Goal: Task Accomplishment & Management: Use online tool/utility

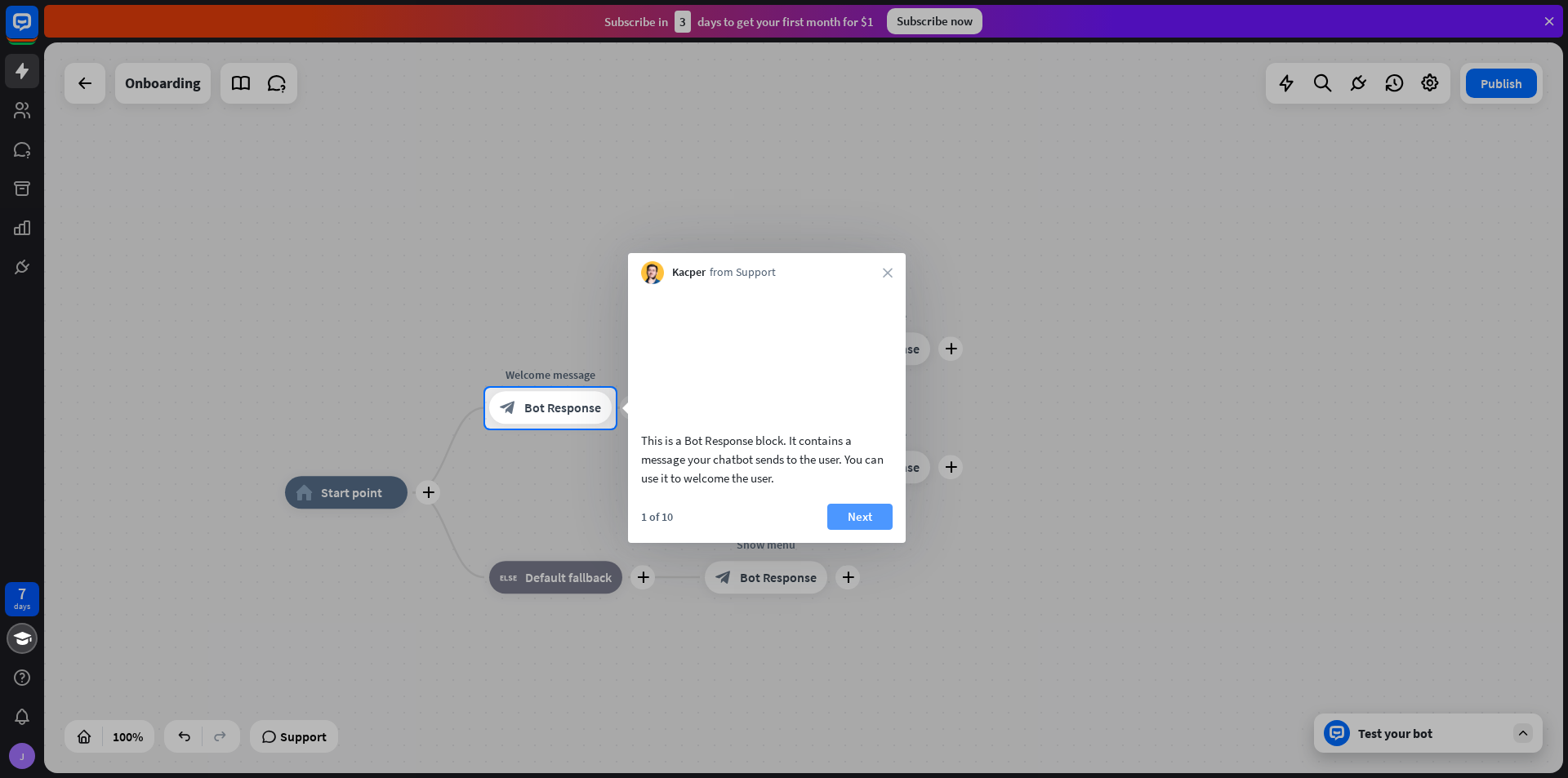
click at [856, 530] on button "Next" at bounding box center [860, 517] width 66 height 26
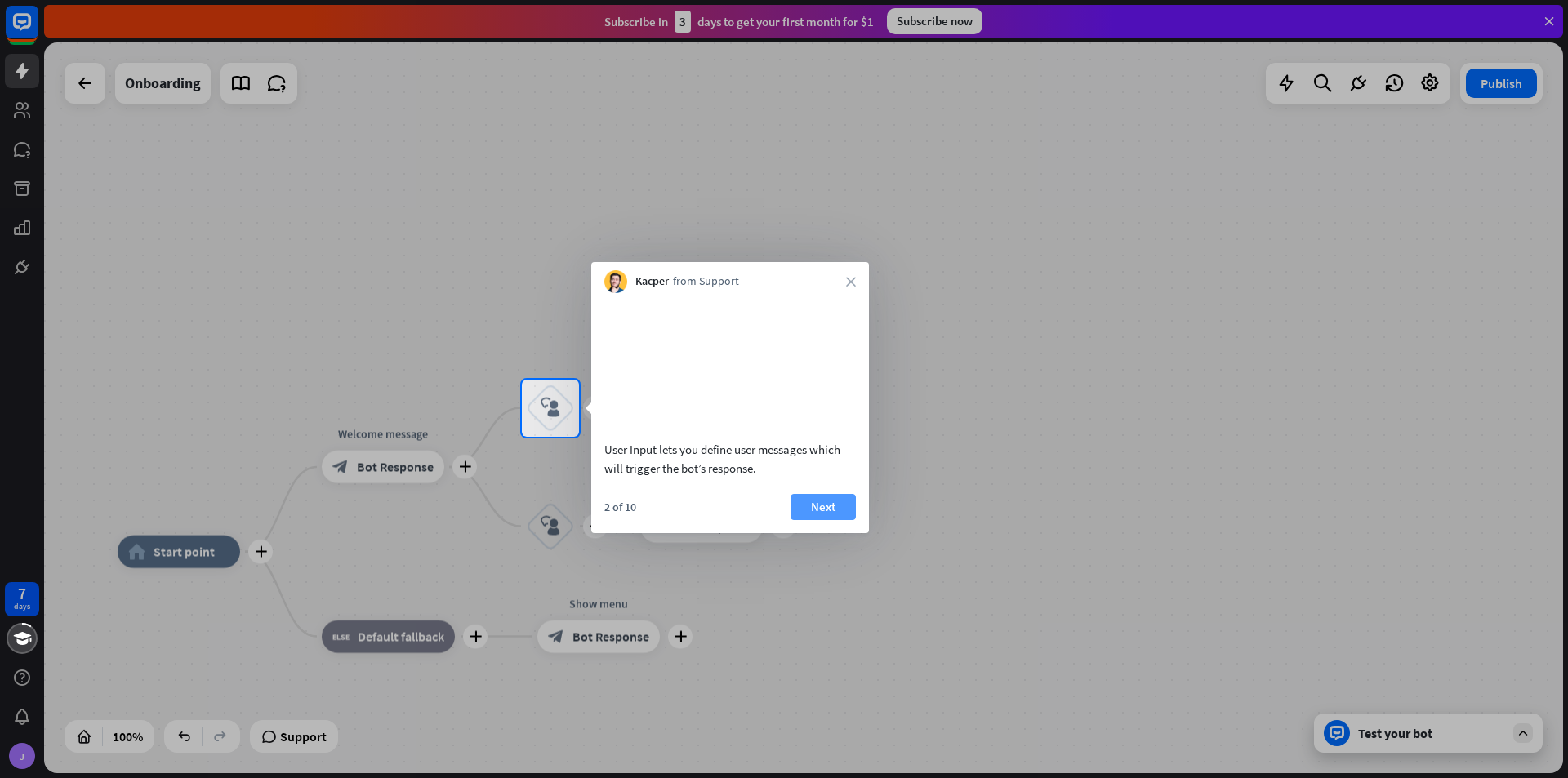
click at [838, 518] on button "Next" at bounding box center [824, 507] width 66 height 26
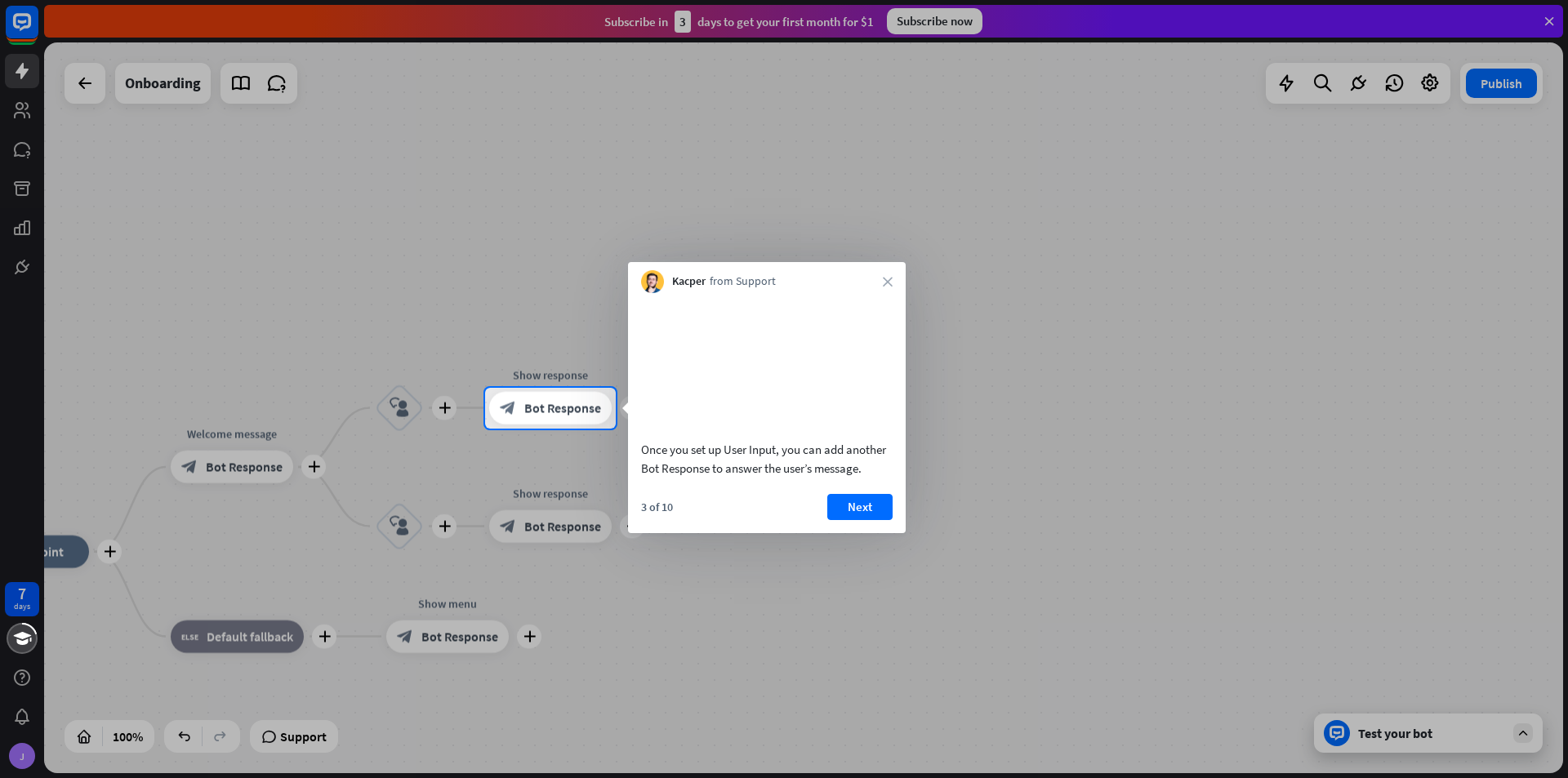
click at [850, 520] on button "Next" at bounding box center [860, 507] width 66 height 26
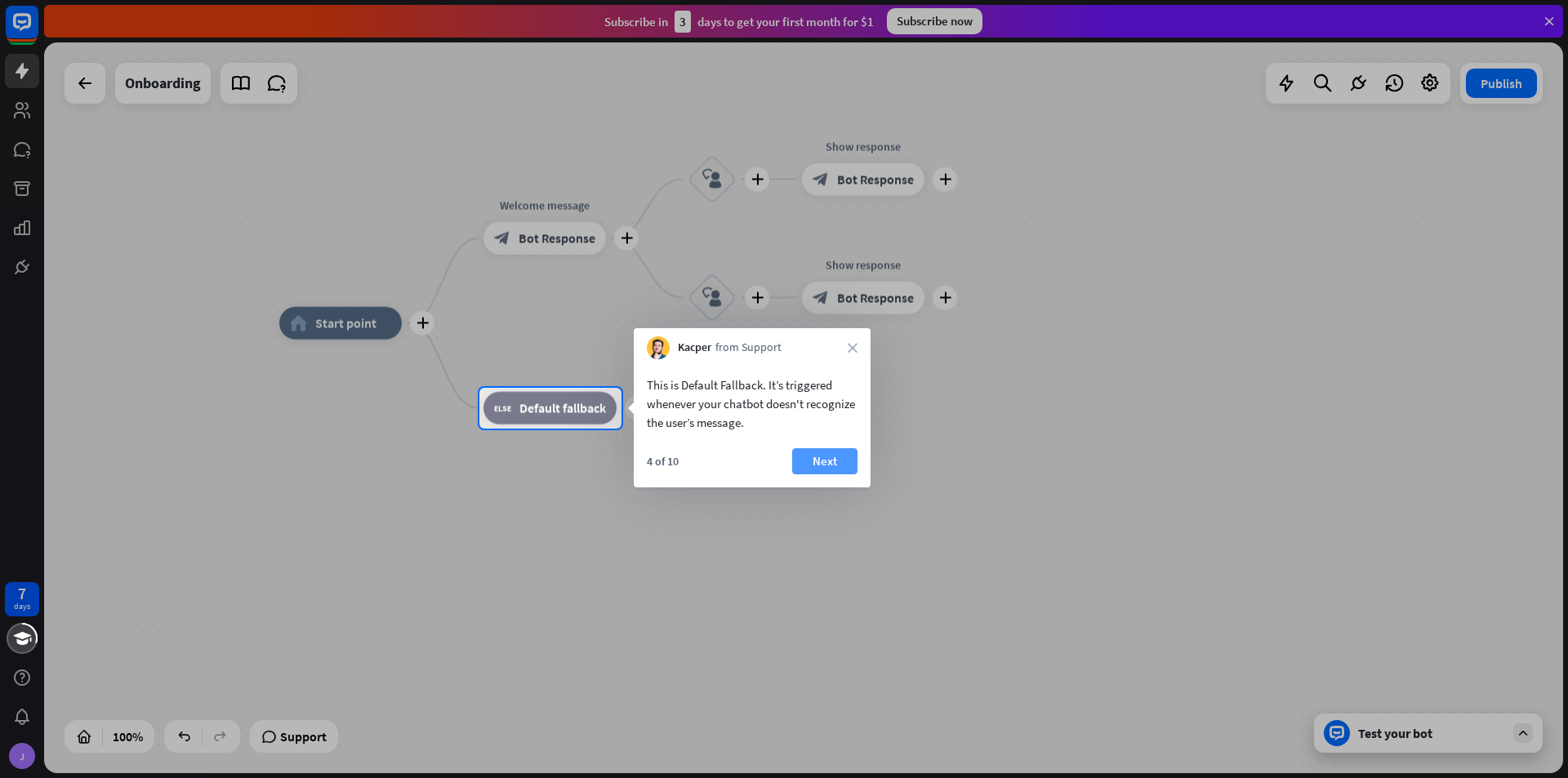
click at [808, 462] on button "Next" at bounding box center [825, 462] width 66 height 26
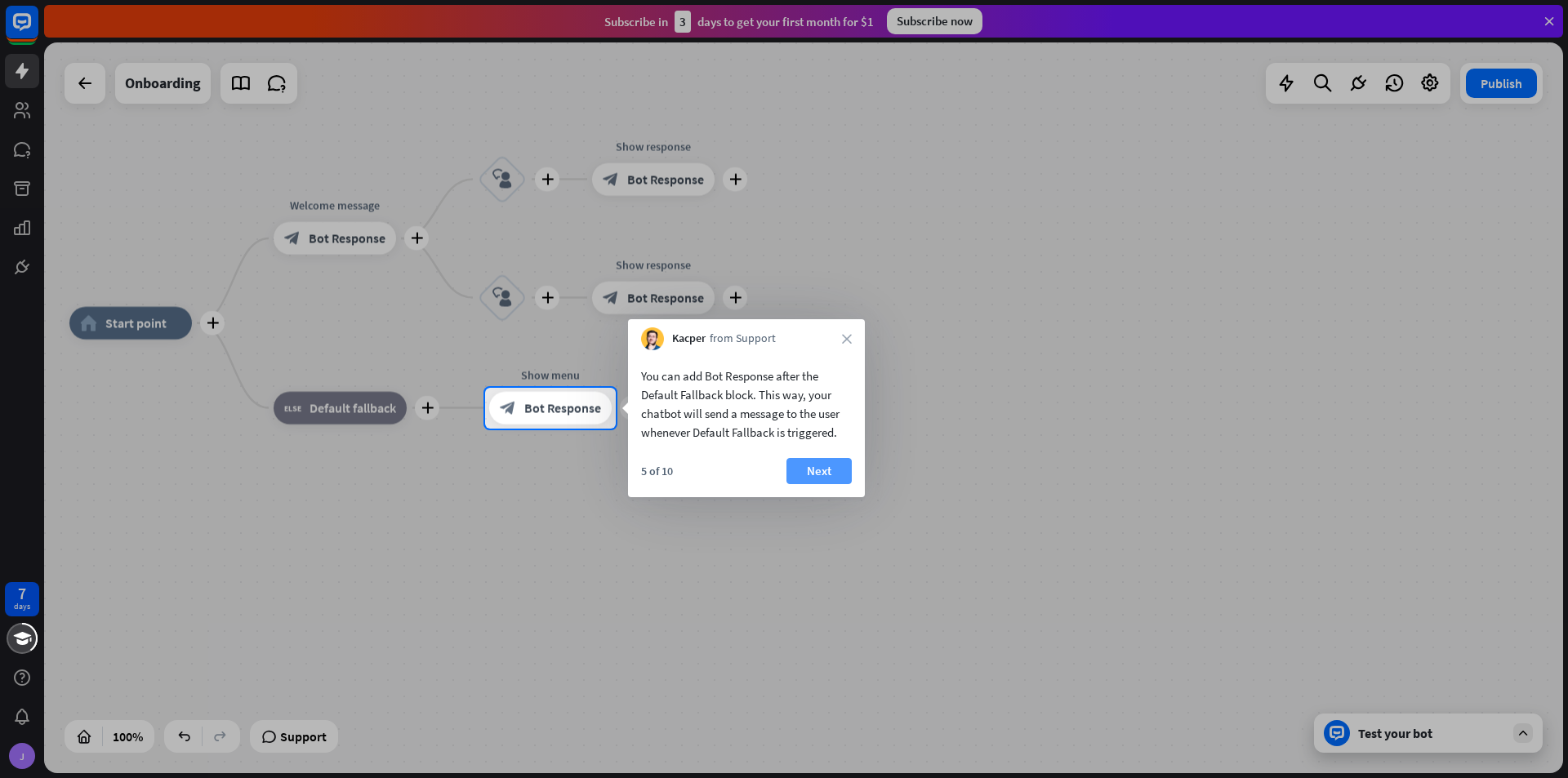
click at [835, 469] on button "Next" at bounding box center [819, 471] width 66 height 26
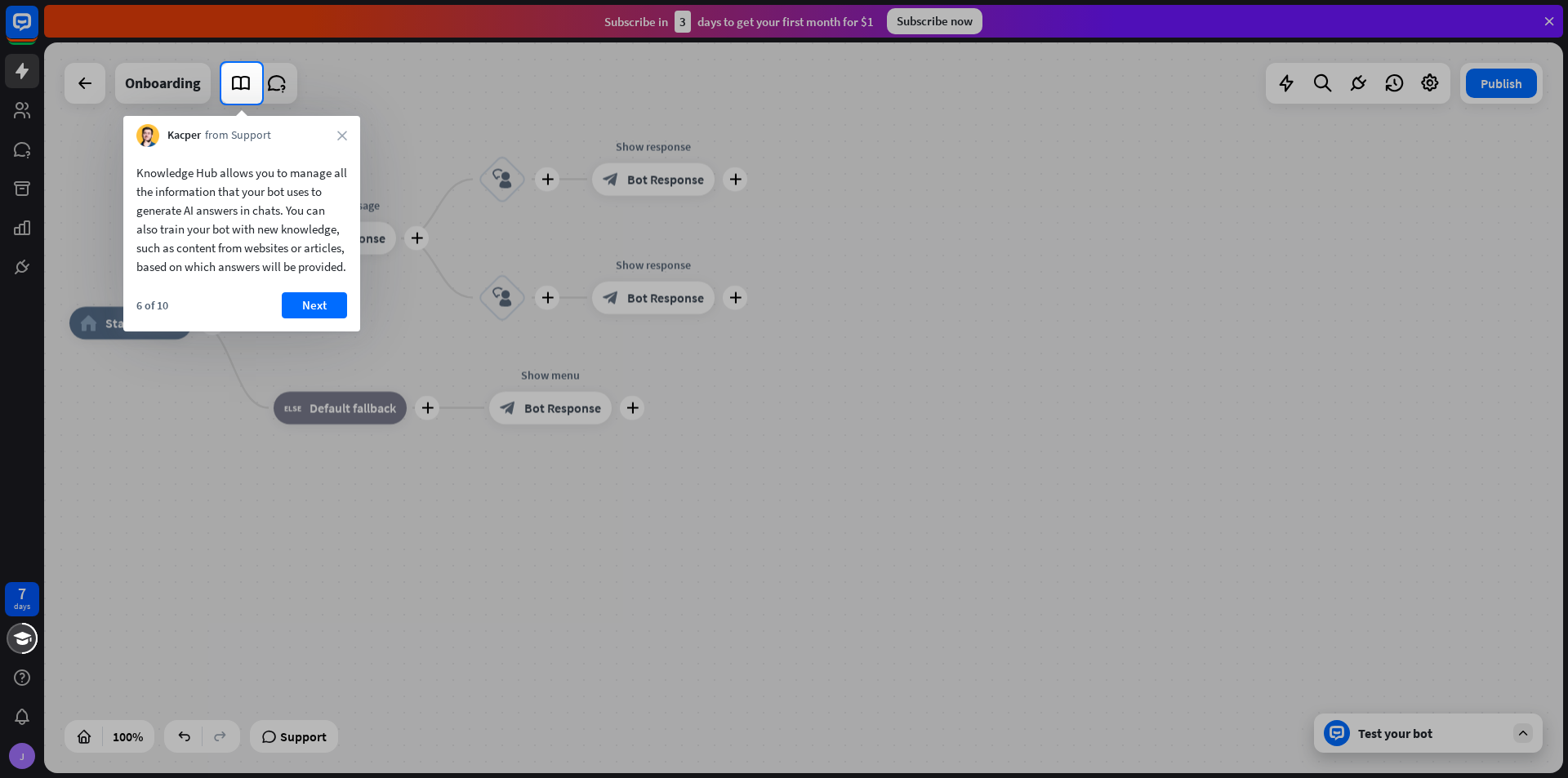
click at [310, 284] on div "Knowledge Hub allows you to manage all the information that your bot uses to ge…" at bounding box center [242, 215] width 237 height 137
click at [312, 318] on button "Next" at bounding box center [315, 305] width 66 height 26
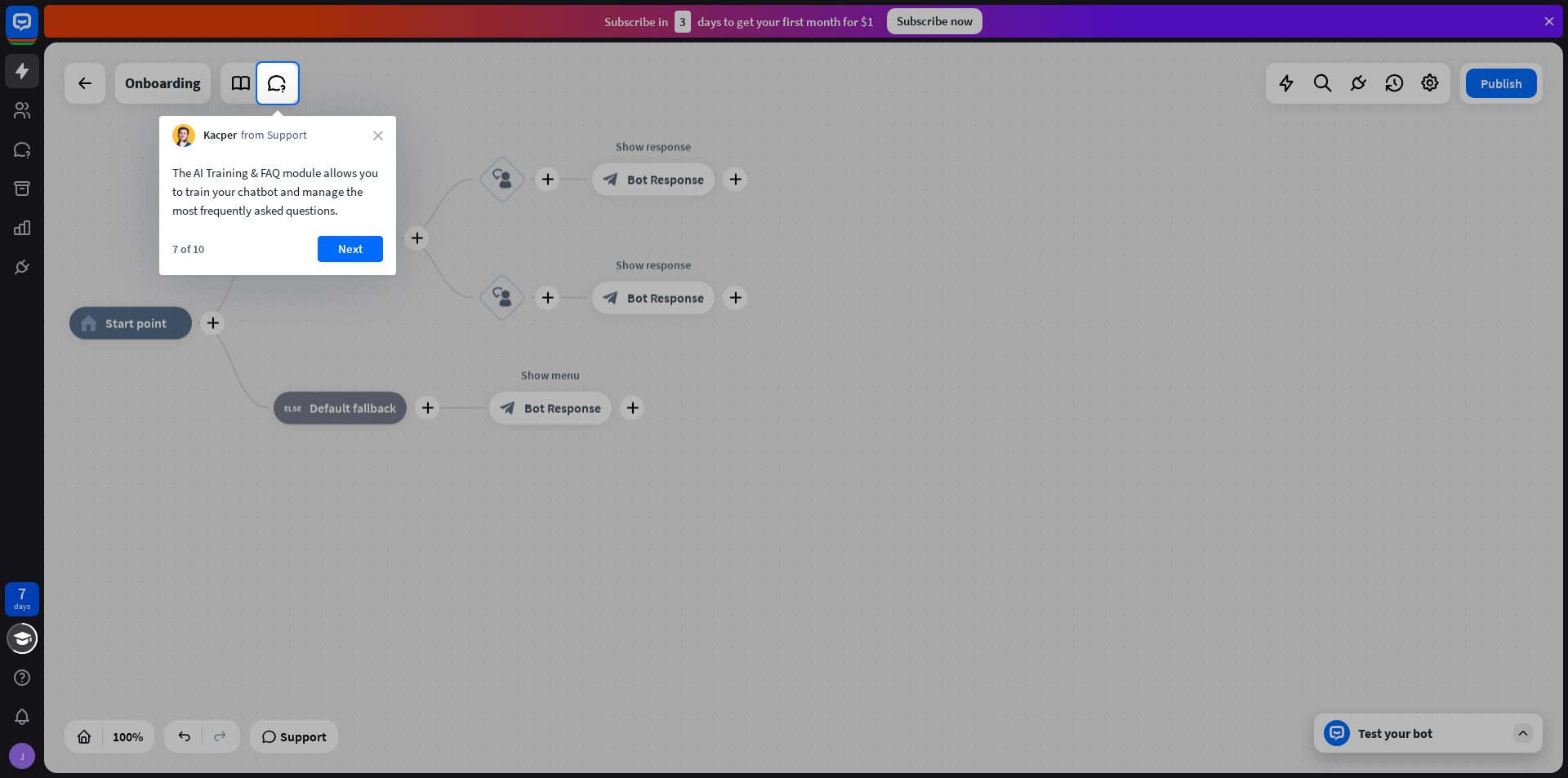
drag, startPoint x: 392, startPoint y: 248, endPoint x: 367, endPoint y: 262, distance: 28.7
click at [388, 255] on div "7 of 10 Next" at bounding box center [277, 255] width 237 height 39
click at [366, 262] on div "7 of 10 Next" at bounding box center [277, 255] width 237 height 39
click at [361, 253] on button "Next" at bounding box center [351, 249] width 66 height 26
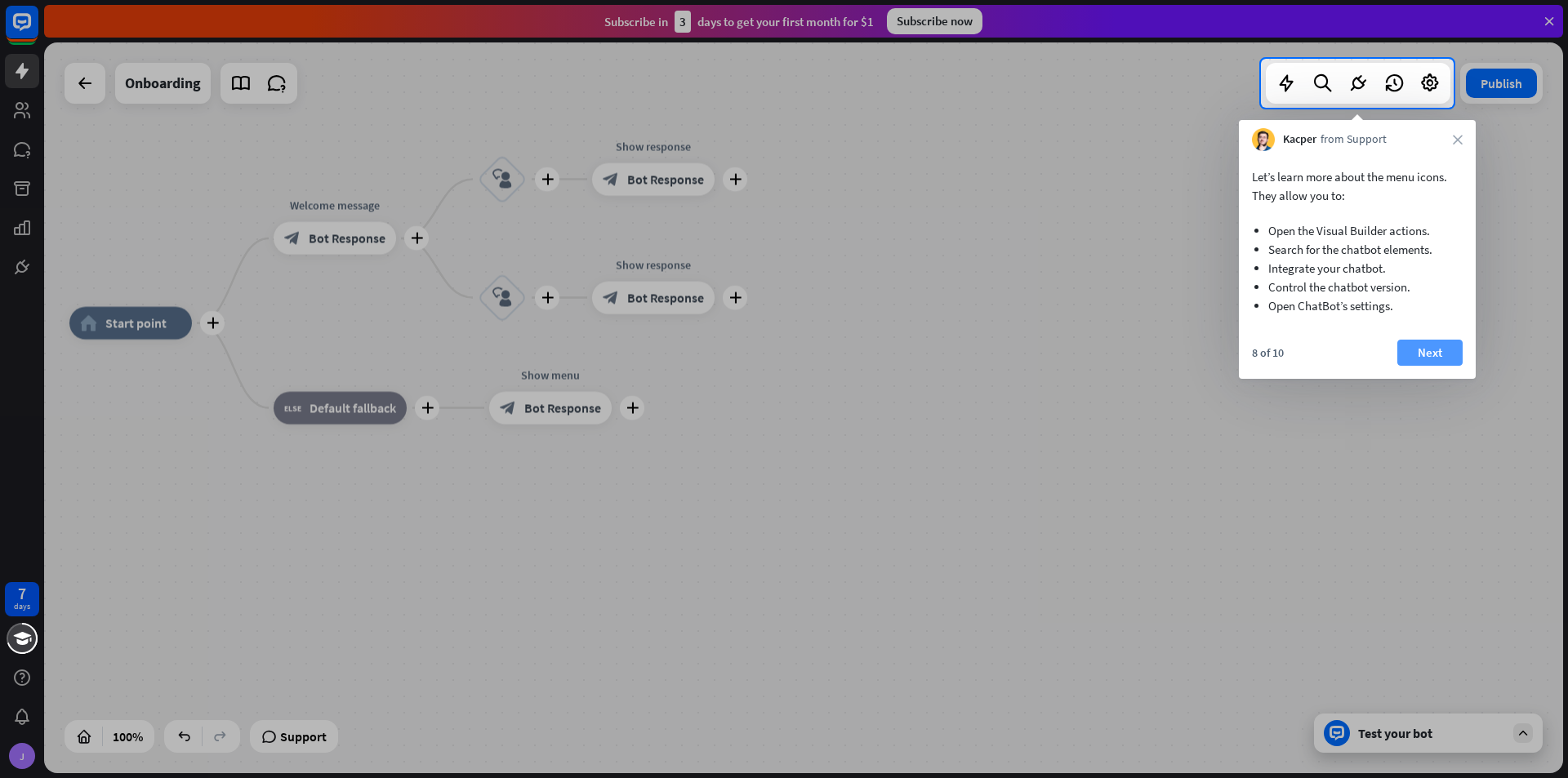
click at [1444, 360] on div "8 of 10 Next" at bounding box center [1357, 359] width 237 height 39
click at [1444, 360] on button "Next" at bounding box center [1430, 353] width 66 height 26
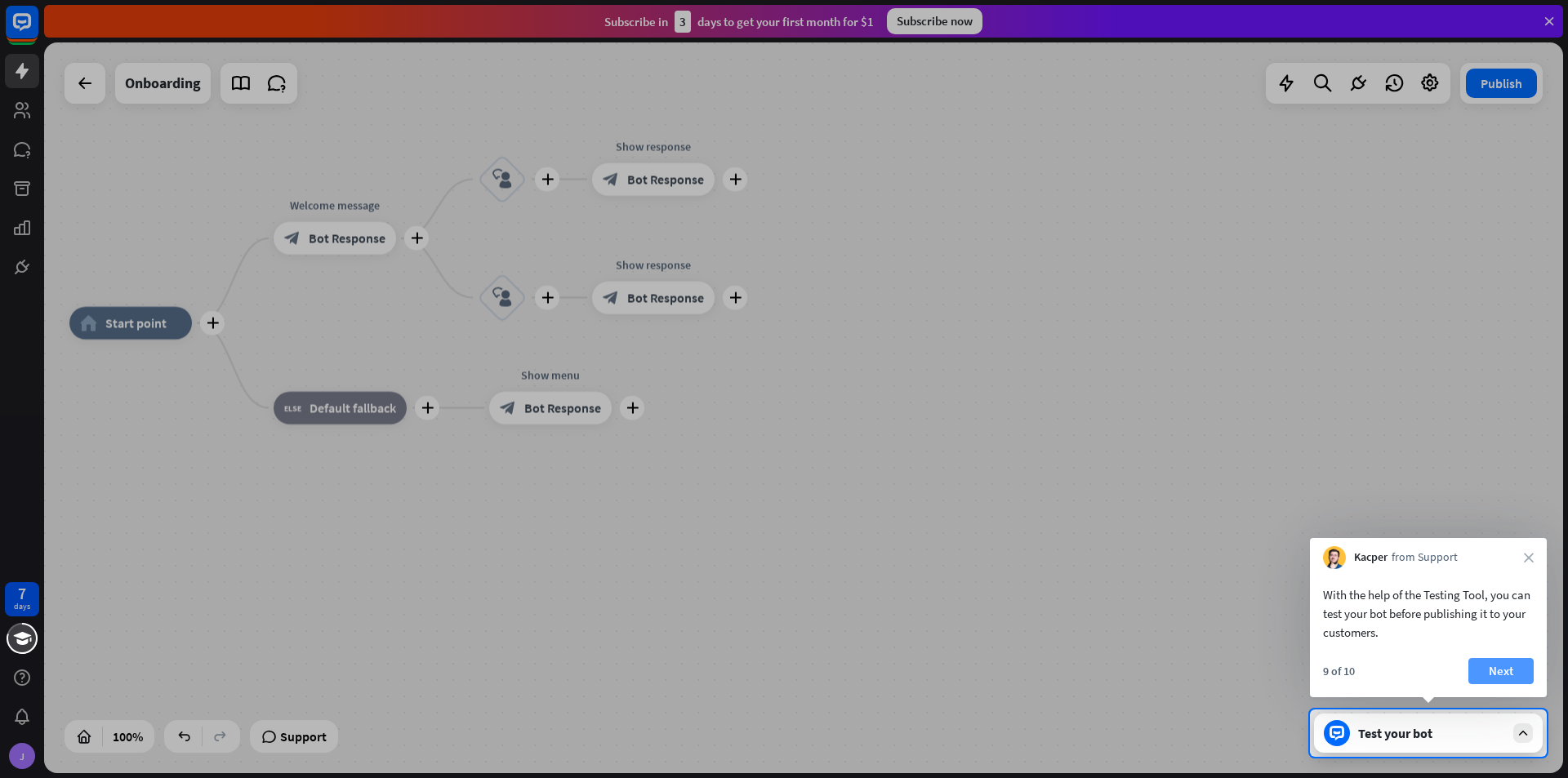
click at [1503, 670] on button "Next" at bounding box center [1501, 671] width 66 height 26
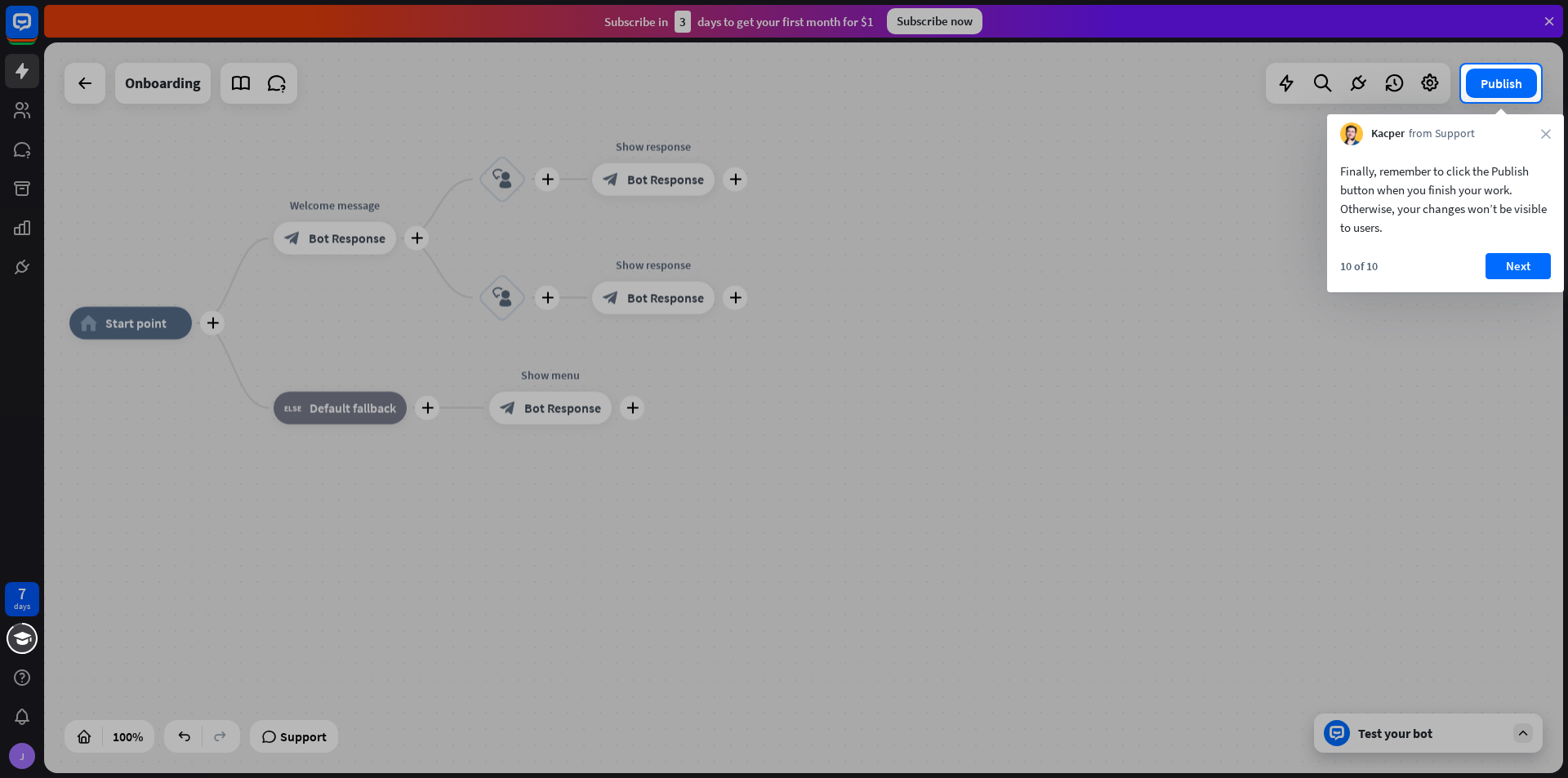
drag, startPoint x: 1533, startPoint y: 243, endPoint x: 1531, endPoint y: 252, distance: 9.2
click at [1533, 240] on div "Finally, remember to click the Publish button when you finish your work. Otherw…" at bounding box center [1445, 194] width 237 height 99
click at [1531, 252] on div "Finally, remember to click the Publish button when you finish your work. Otherw…" at bounding box center [1445, 219] width 237 height 147
click at [1530, 264] on button "Next" at bounding box center [1519, 266] width 66 height 26
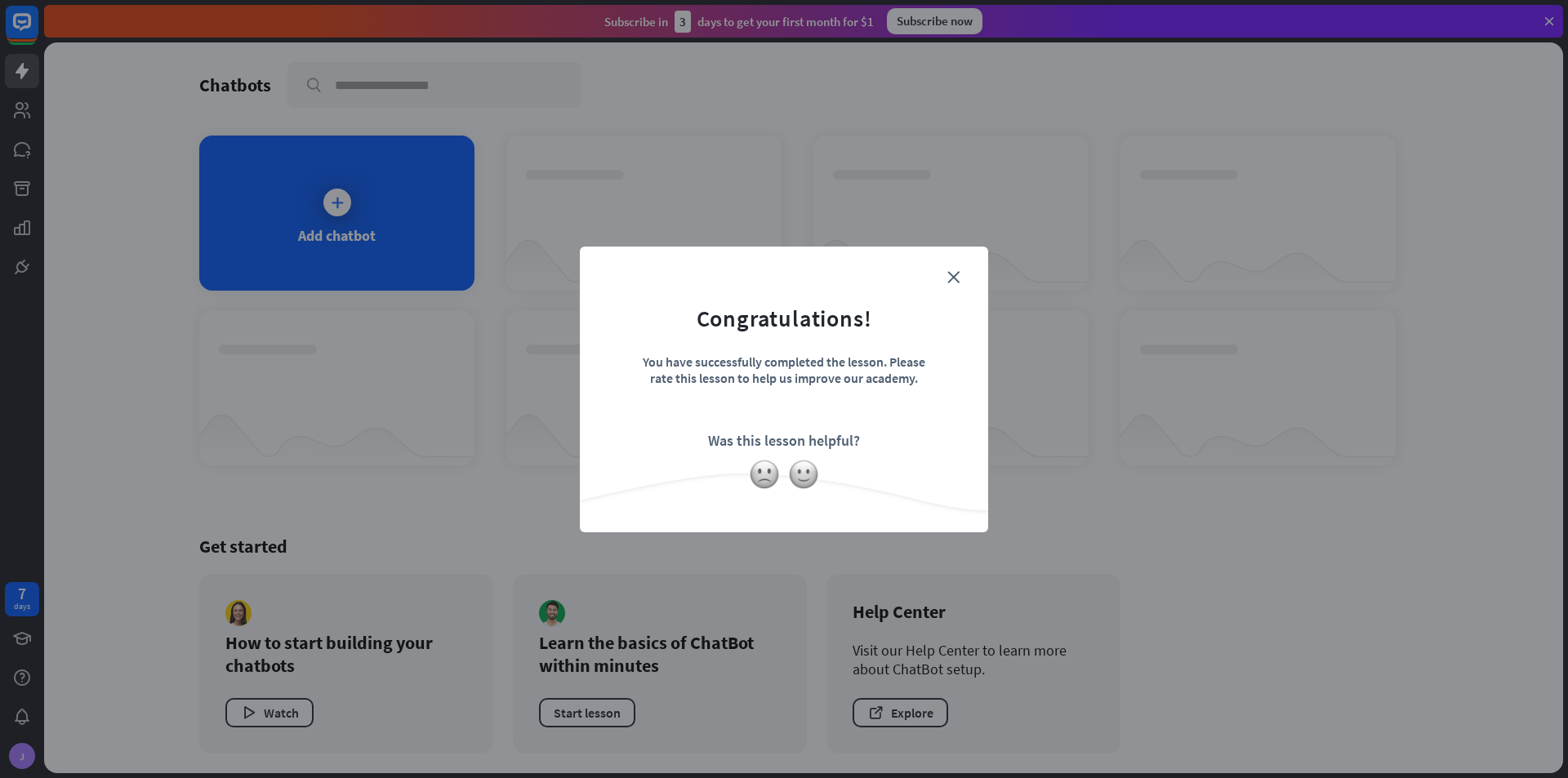
click at [953, 269] on form "Congratulations! You have successfully completed the lesson. Please rate this l…" at bounding box center [783, 365] width 367 height 195
click at [967, 277] on form "Congratulations! You have successfully completed the lesson. Please rate this l…" at bounding box center [783, 365] width 367 height 195
click at [952, 271] on icon "close" at bounding box center [953, 277] width 12 height 12
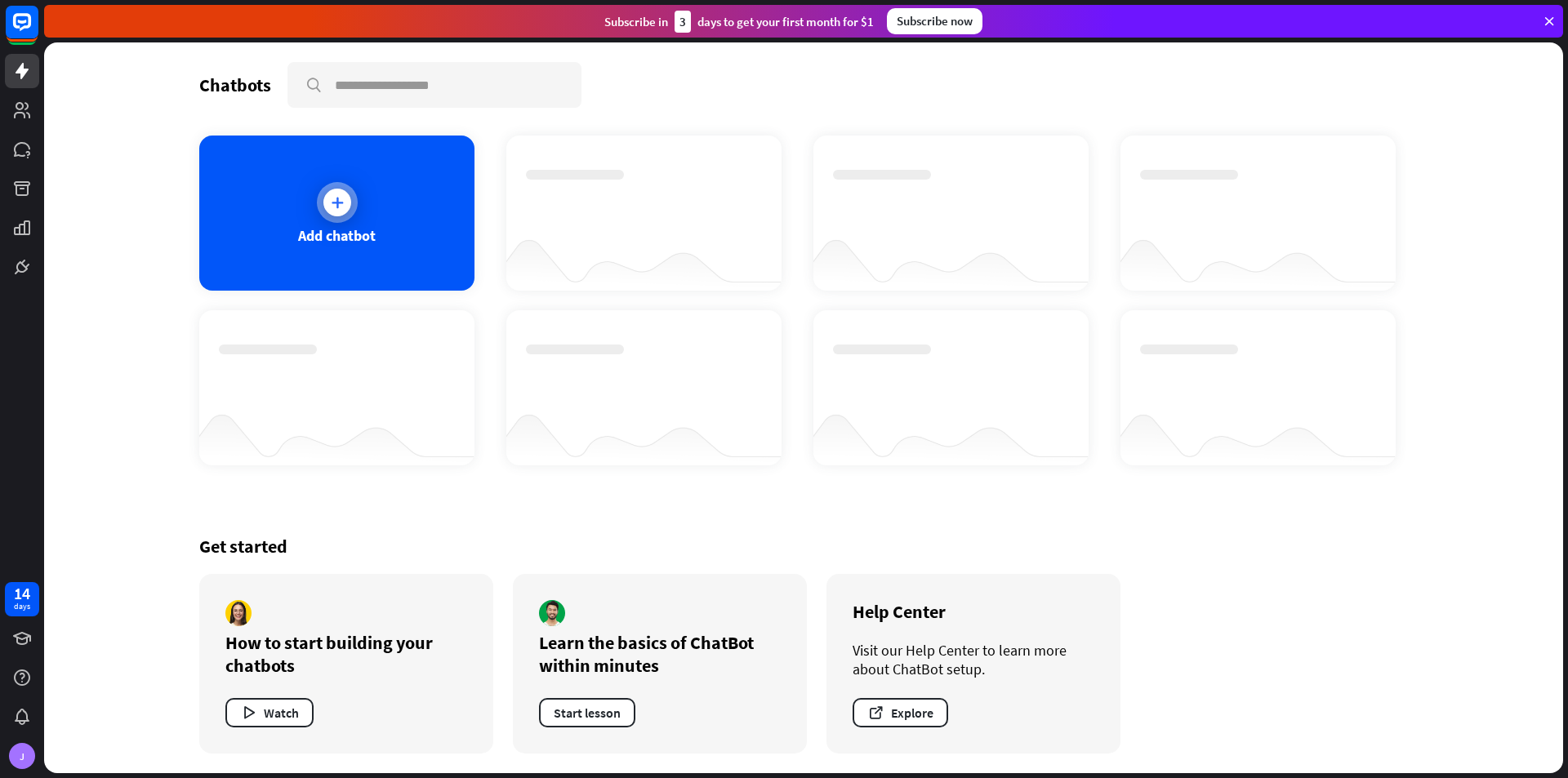
click at [356, 212] on div "Add chatbot" at bounding box center [337, 214] width 275 height 156
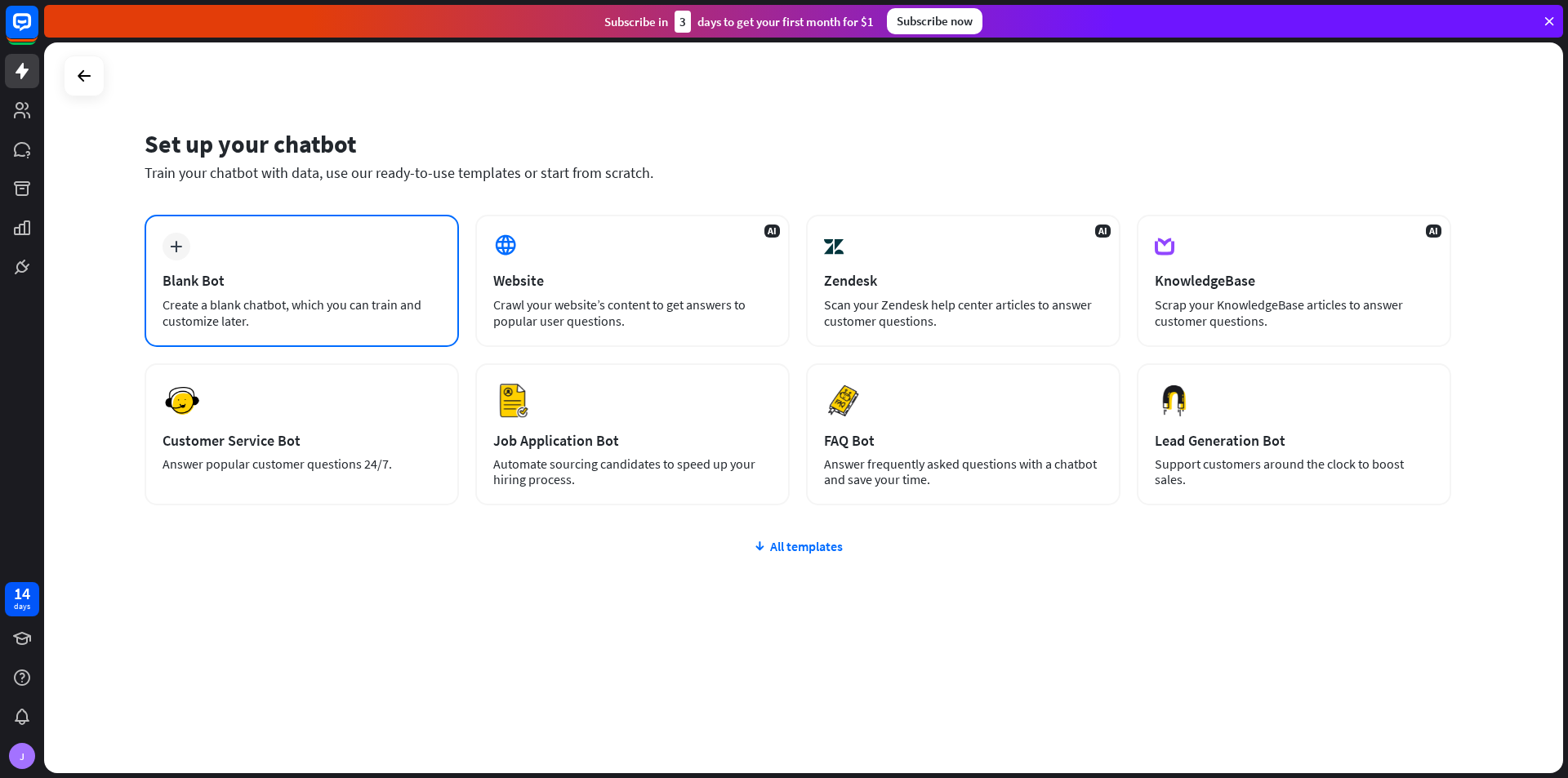
click at [437, 247] on div "plus Blank Bot Create a blank chatbot, which you can train and customize later." at bounding box center [302, 280] width 315 height 132
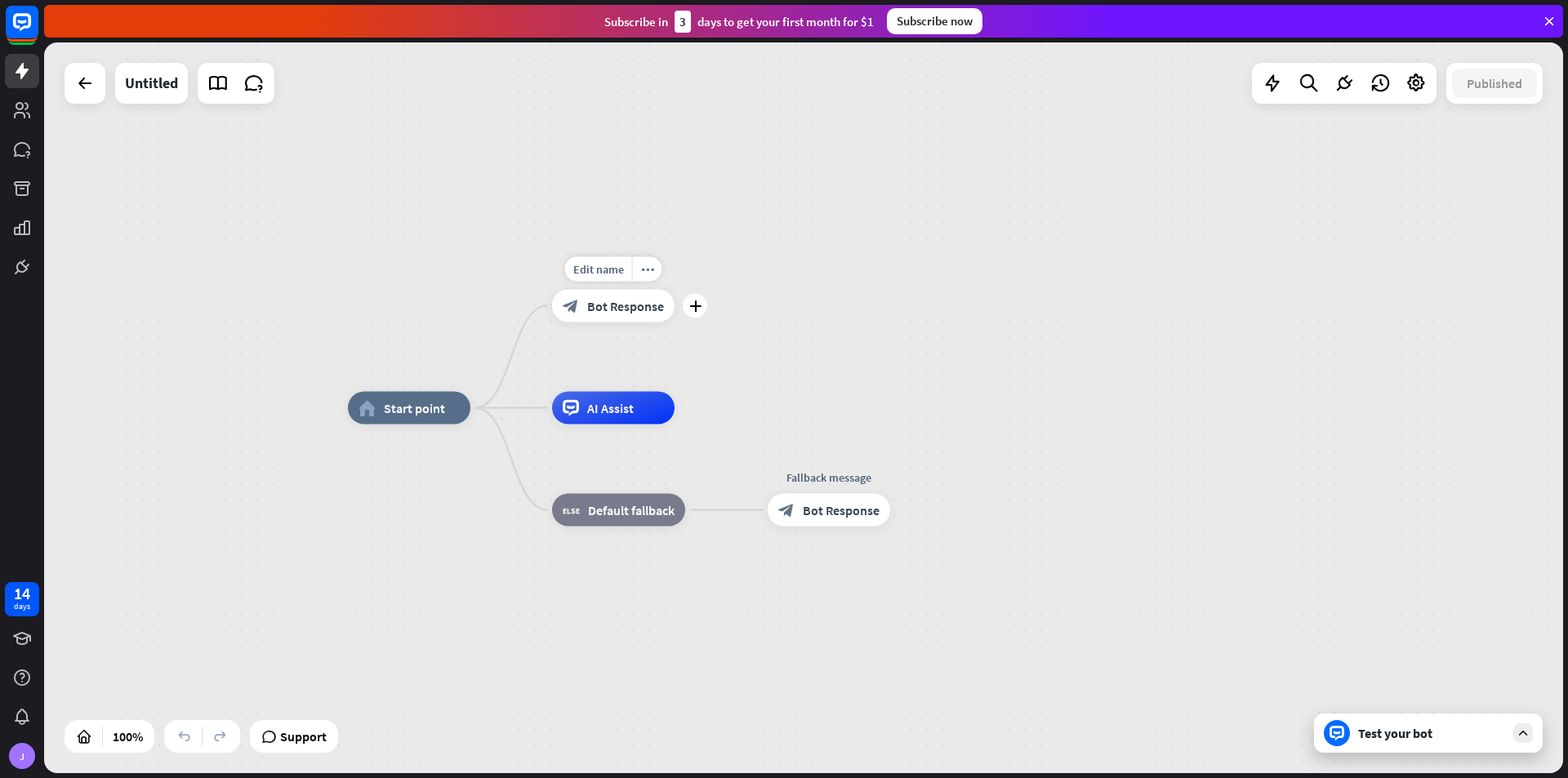
click at [607, 305] on span "Bot Response" at bounding box center [625, 306] width 77 height 16
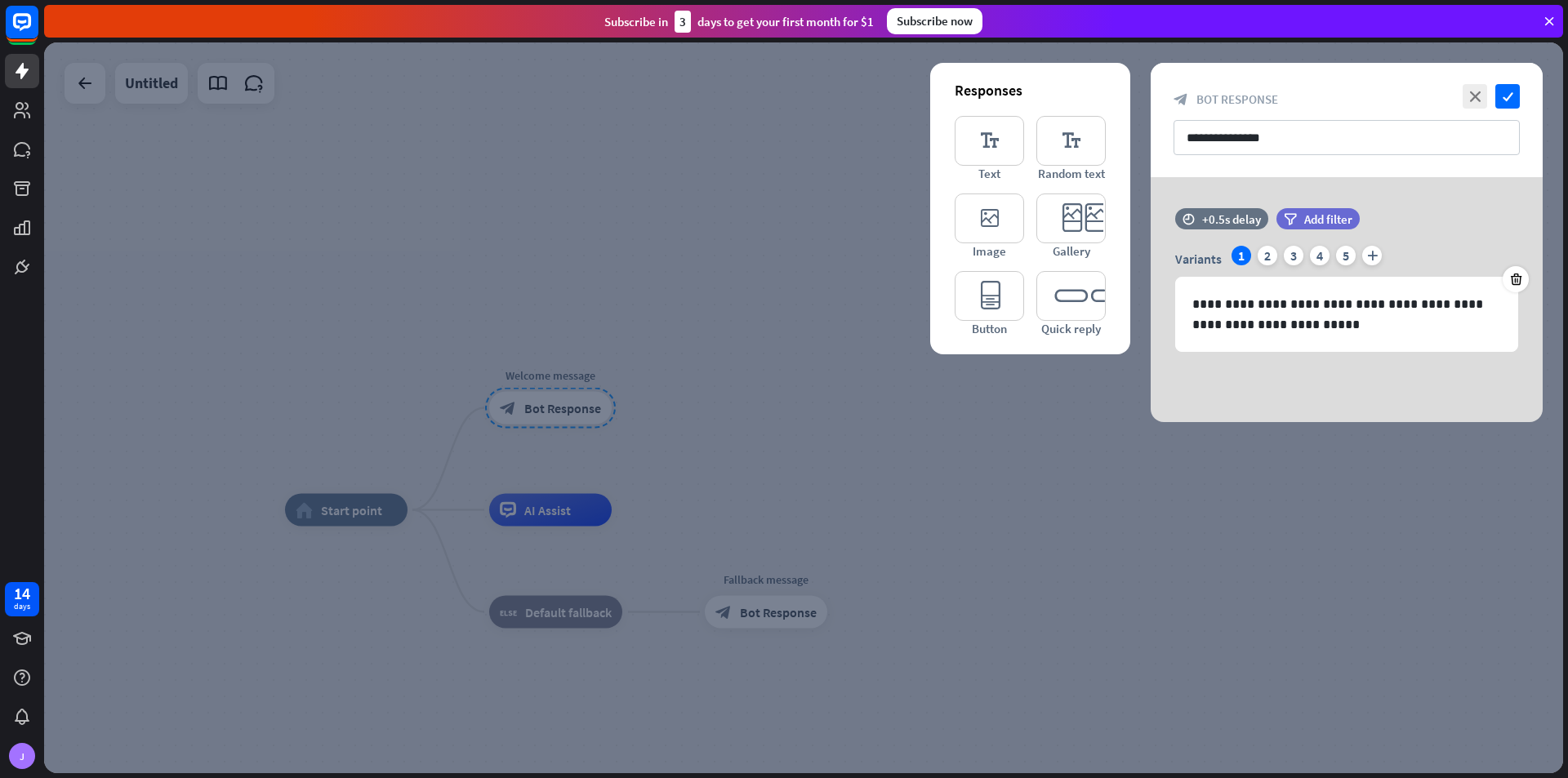
drag, startPoint x: 437, startPoint y: 275, endPoint x: 496, endPoint y: 268, distance: 59.4
click at [436, 275] on div at bounding box center [803, 408] width 1519 height 731
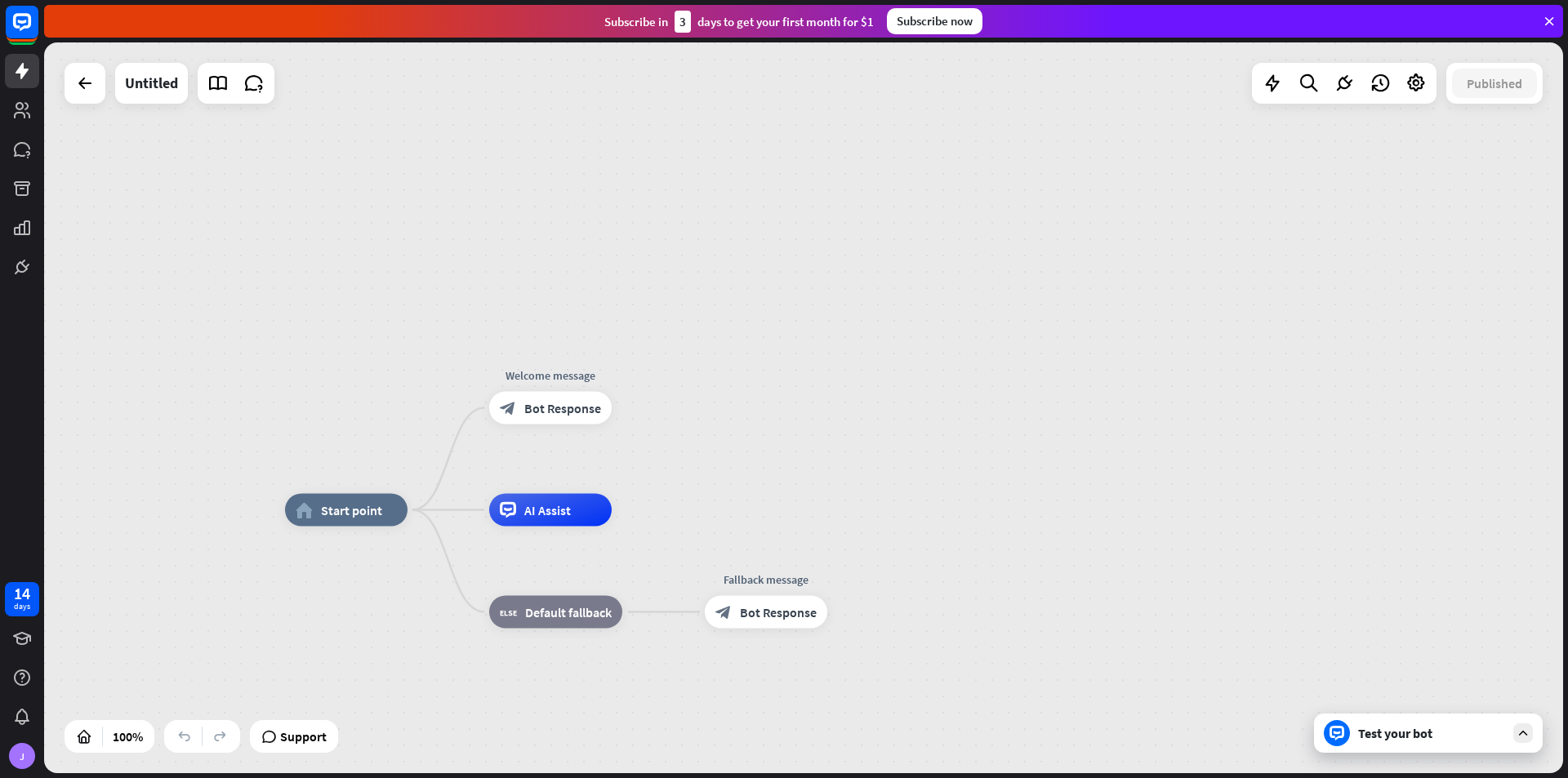
click at [1280, 282] on div "home_2 Start point Welcome message block_bot_response Bot Response AI Assist bl…" at bounding box center [803, 408] width 1519 height 731
click at [599, 414] on span "Bot Response" at bounding box center [563, 408] width 77 height 16
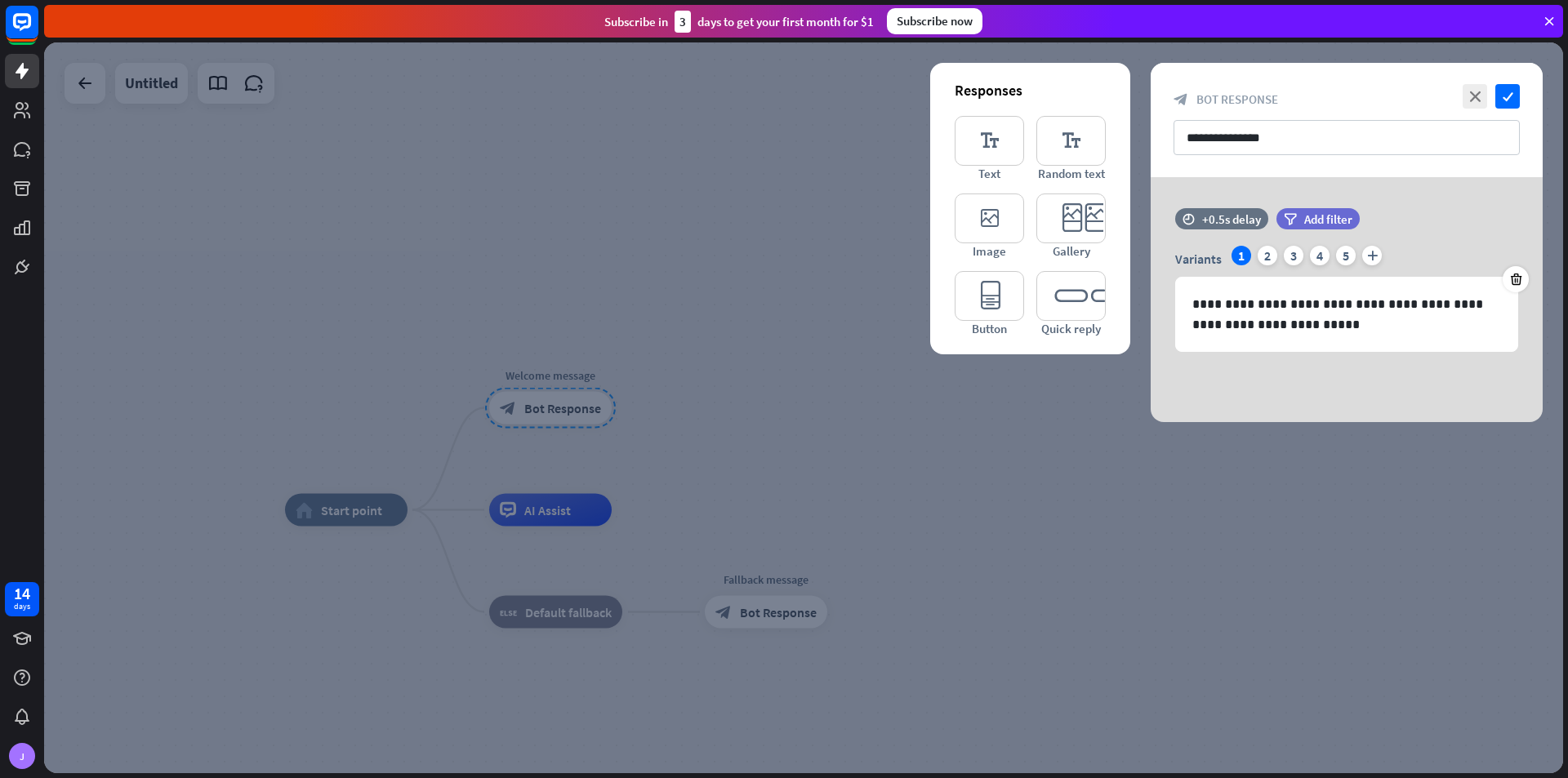
drag, startPoint x: 605, startPoint y: 323, endPoint x: 624, endPoint y: 307, distance: 24.8
click at [603, 323] on div at bounding box center [803, 408] width 1519 height 731
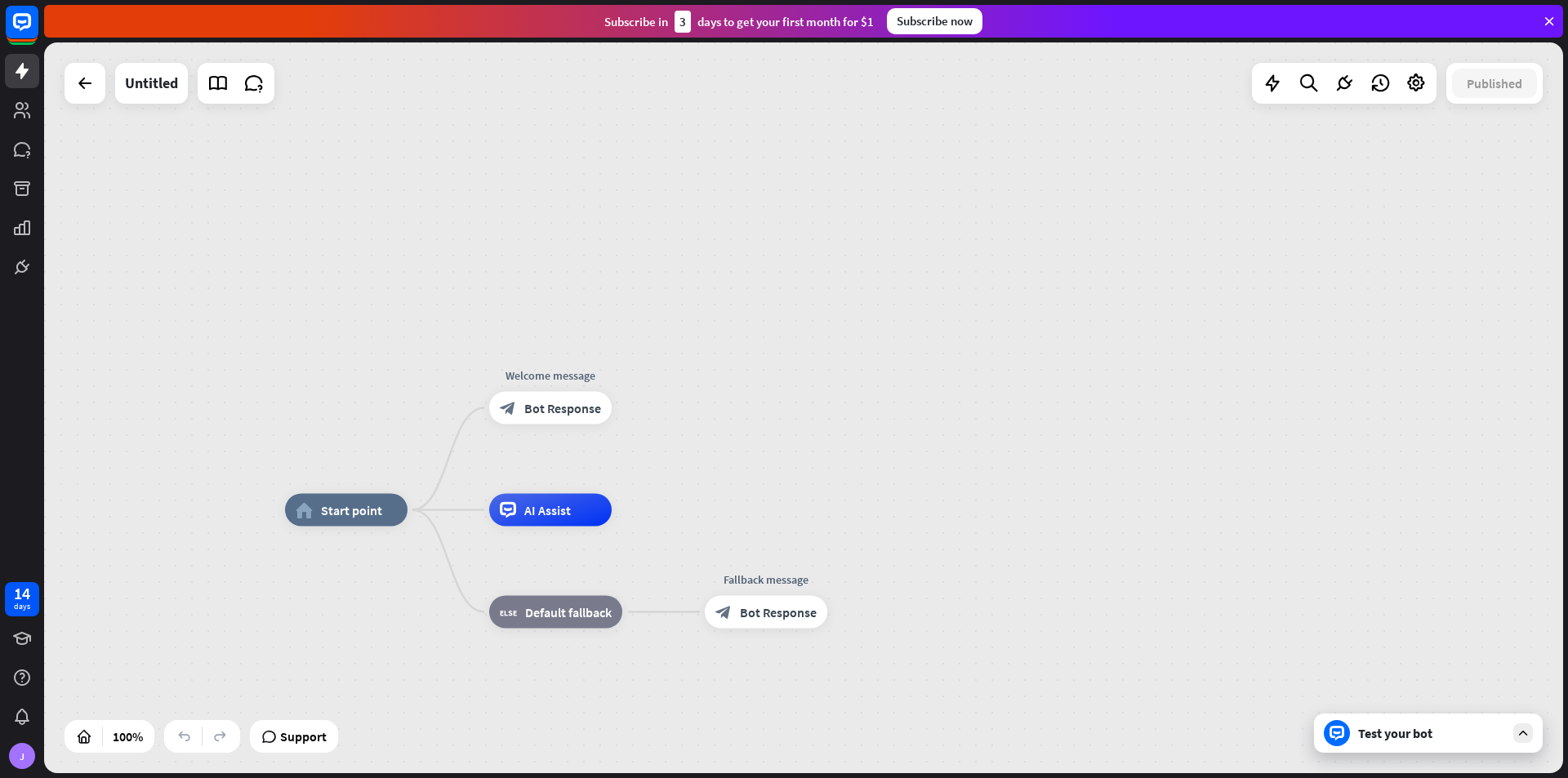
click at [1335, 727] on icon at bounding box center [1336, 733] width 15 height 15
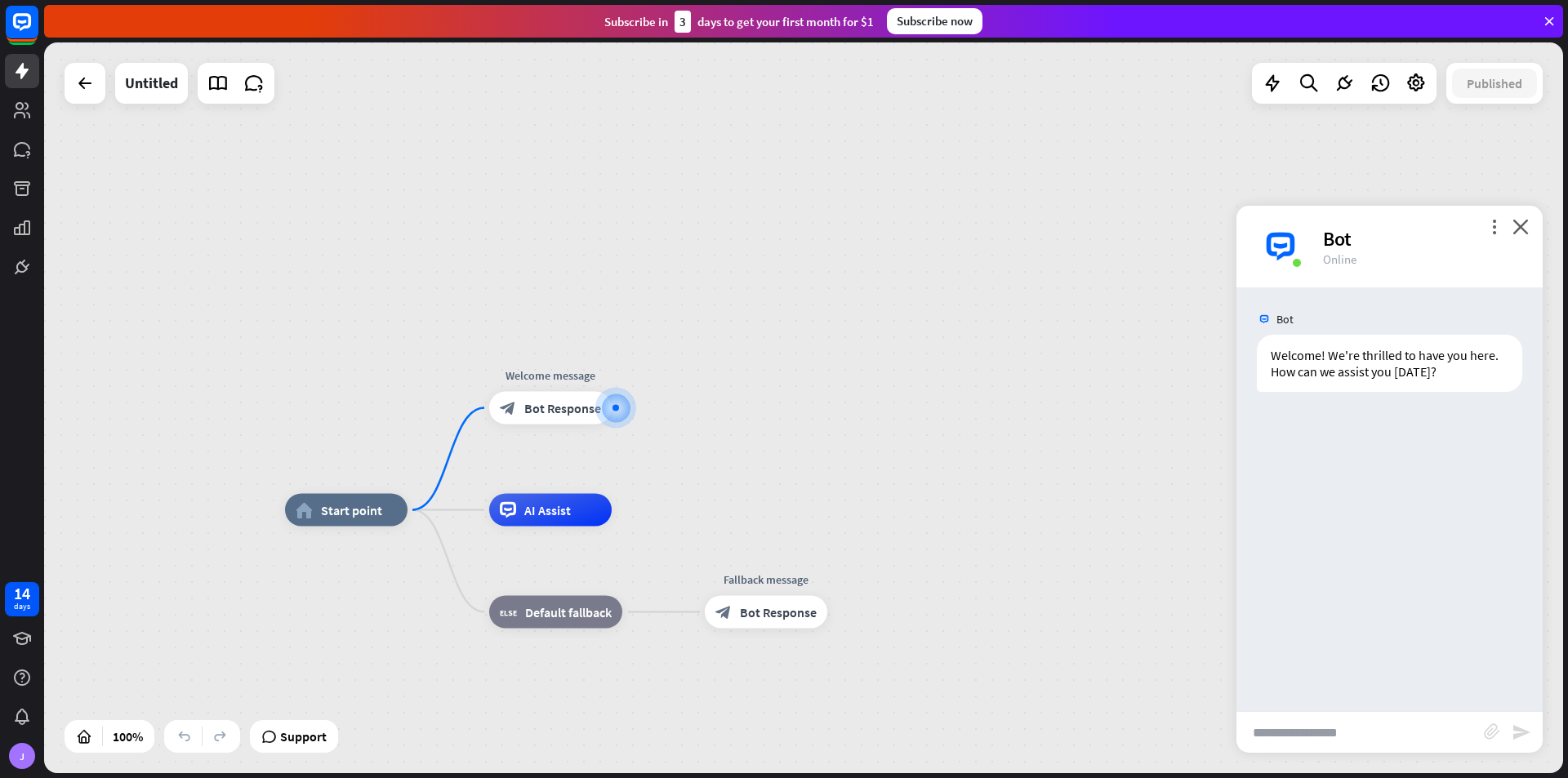
click at [1311, 730] on input "text" at bounding box center [1360, 732] width 247 height 41
type input "**********"
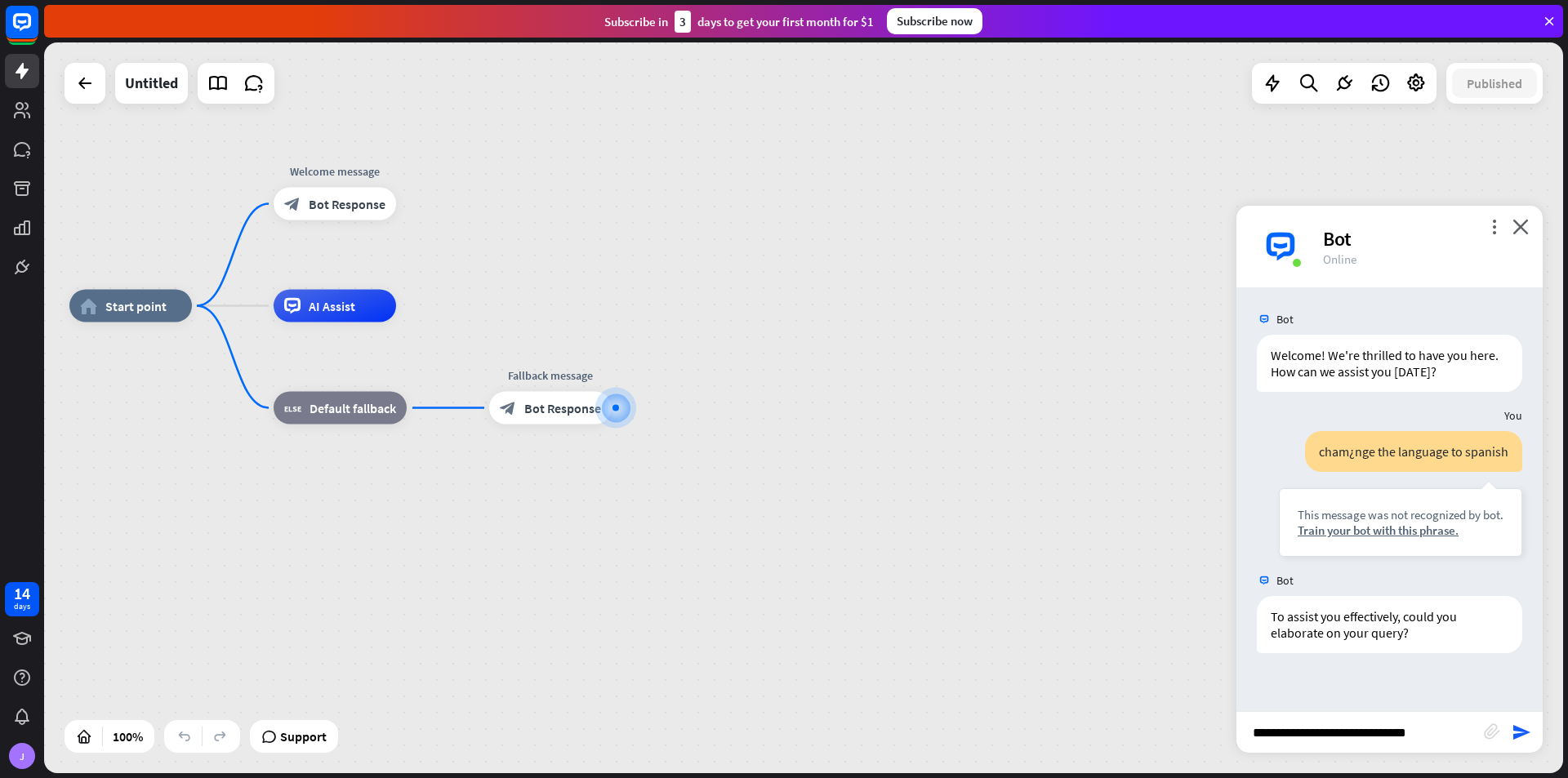
type input "**********"
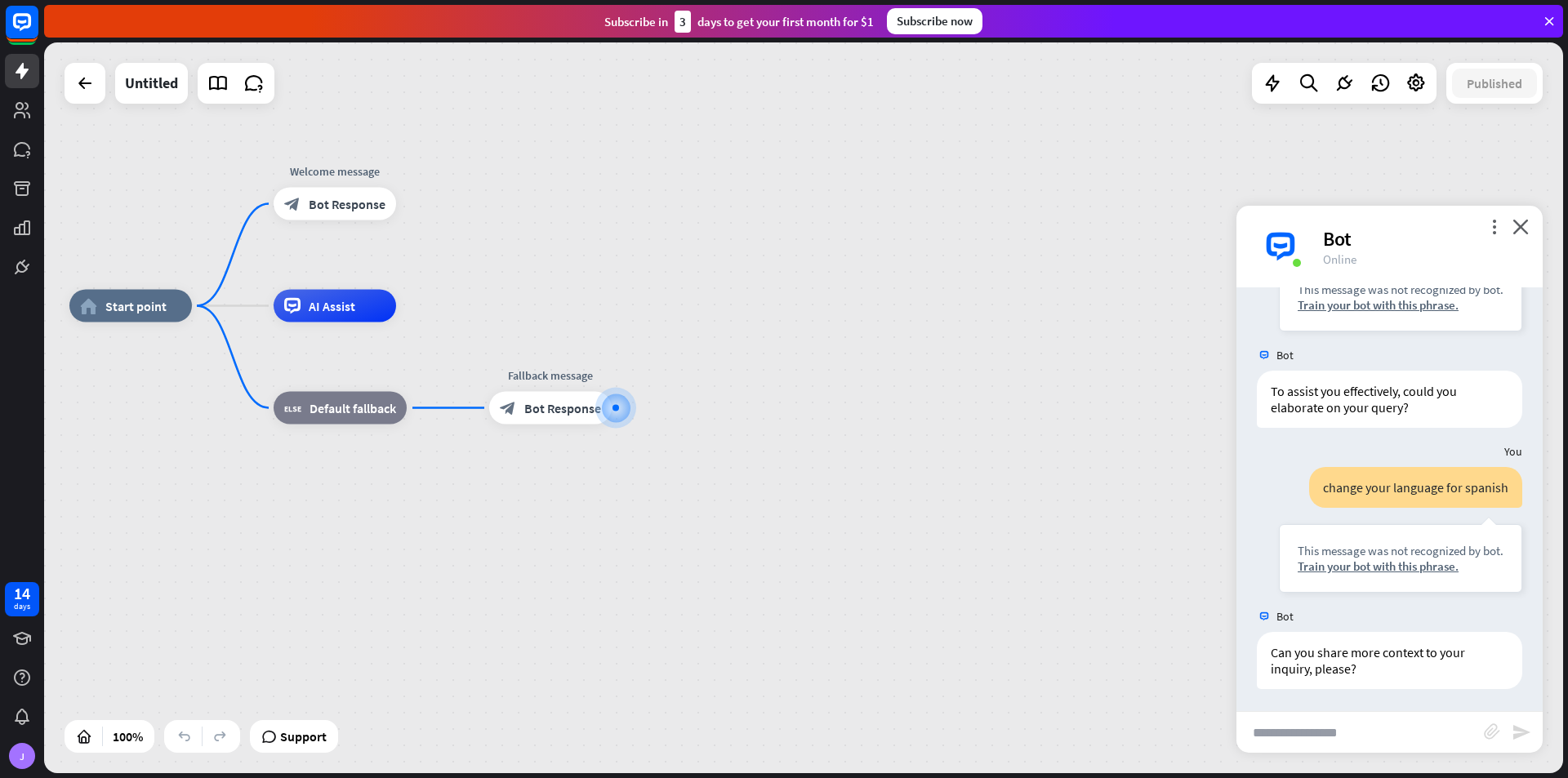
scroll to position [228, 0]
type input "****"
